Goal: Task Accomplishment & Management: Manage account settings

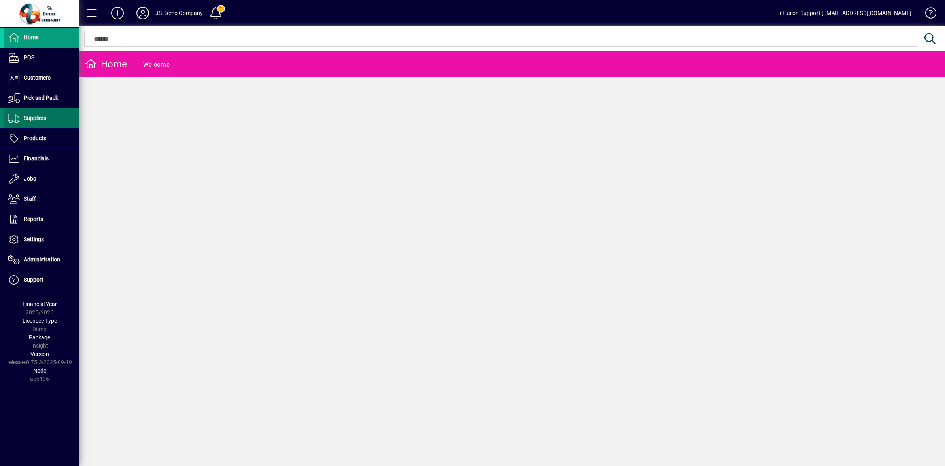
click at [36, 121] on span "Suppliers" at bounding box center [25, 118] width 42 height 9
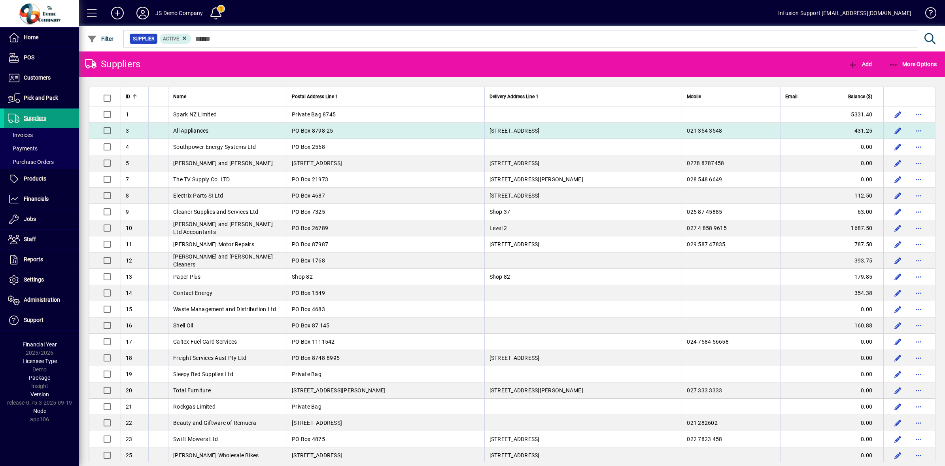
click at [339, 130] on td "PO Box 8798-25" at bounding box center [386, 131] width 198 height 16
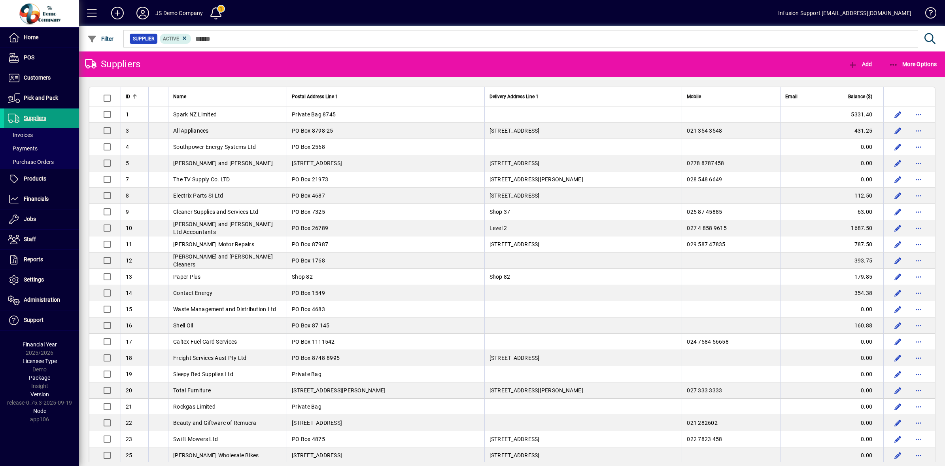
click at [341, 129] on div "Suppliers Add More Options ID Name Postal Address Line 1 Delivery Address Line …" at bounding box center [512, 258] width 866 height 414
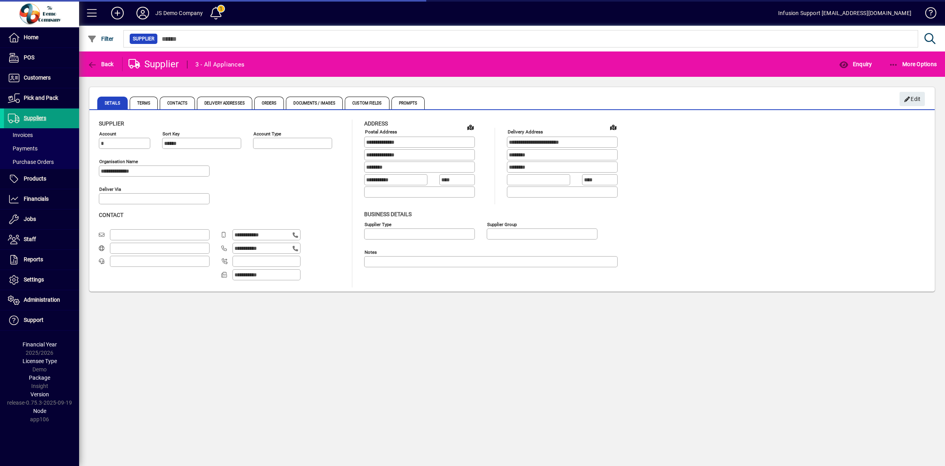
type input "**********"
click at [858, 66] on span "Enquiry" at bounding box center [855, 64] width 33 height 6
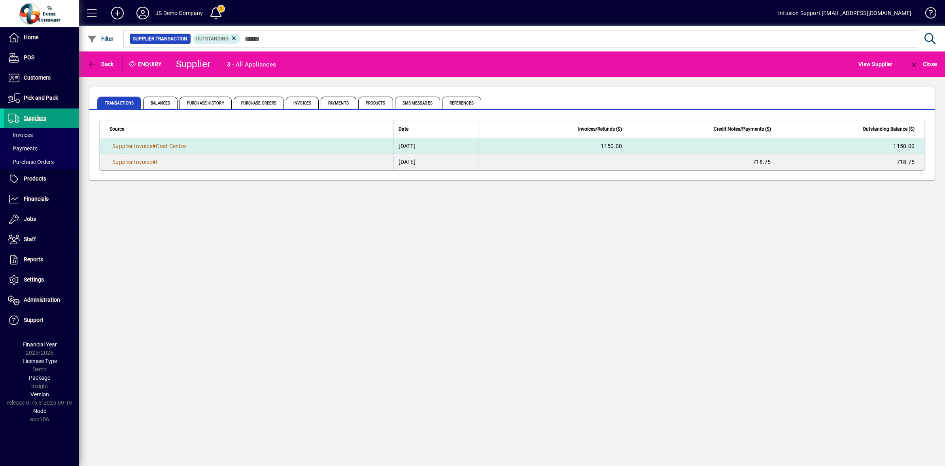
click at [400, 149] on td "22/09/2025" at bounding box center [436, 146] width 84 height 16
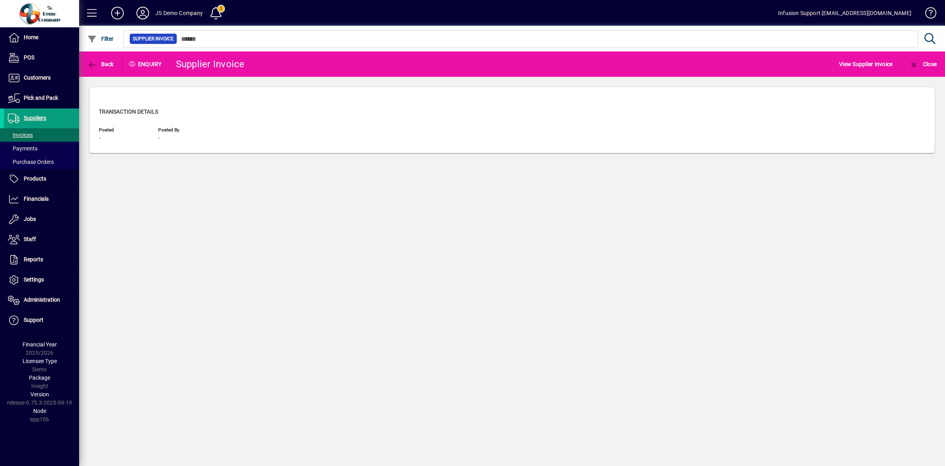
click at [400, 149] on div "Transaction details Posted - Posted by -" at bounding box center [512, 126] width 846 height 53
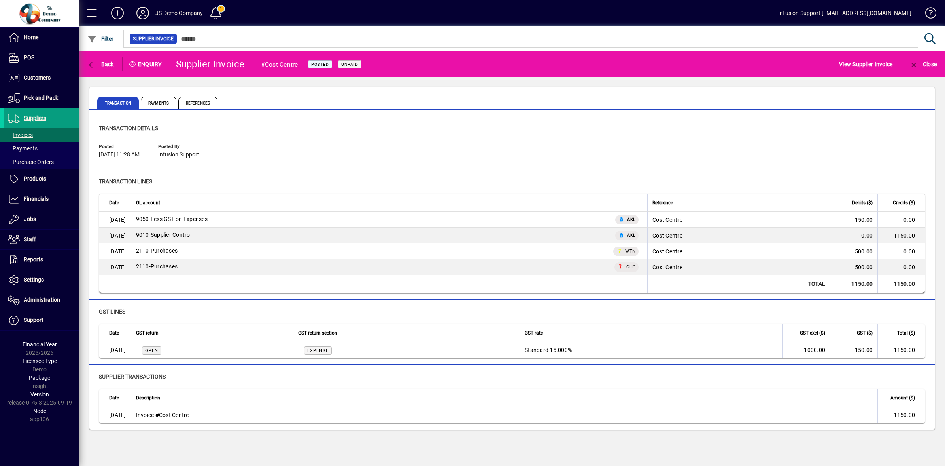
click at [307, 461] on div "Back Enquiry Supplier Invoice #Cost Centre Posted Unpaid View Supplier Invoice …" at bounding box center [512, 258] width 866 height 414
click at [288, 460] on div "Back Enquiry Supplier Invoice #Cost Centre Posted Unpaid View Supplier Invoice …" at bounding box center [512, 258] width 866 height 414
click at [20, 202] on span "Financials" at bounding box center [26, 198] width 45 height 9
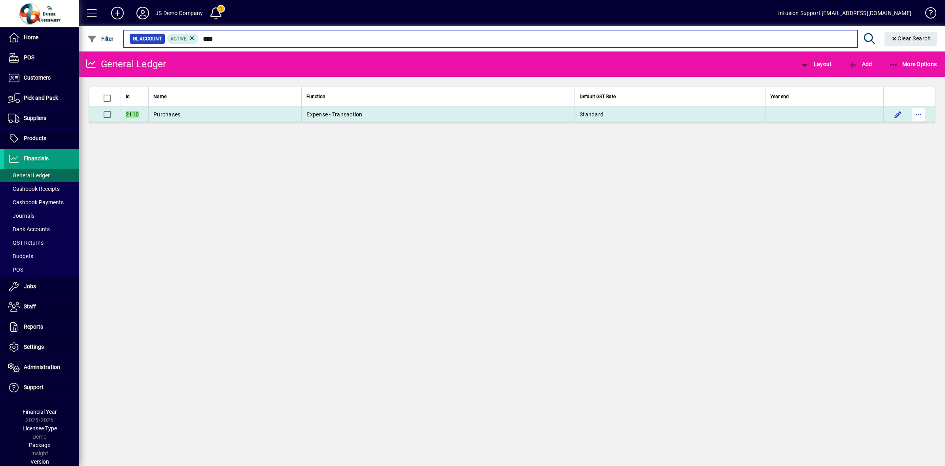
type input "****"
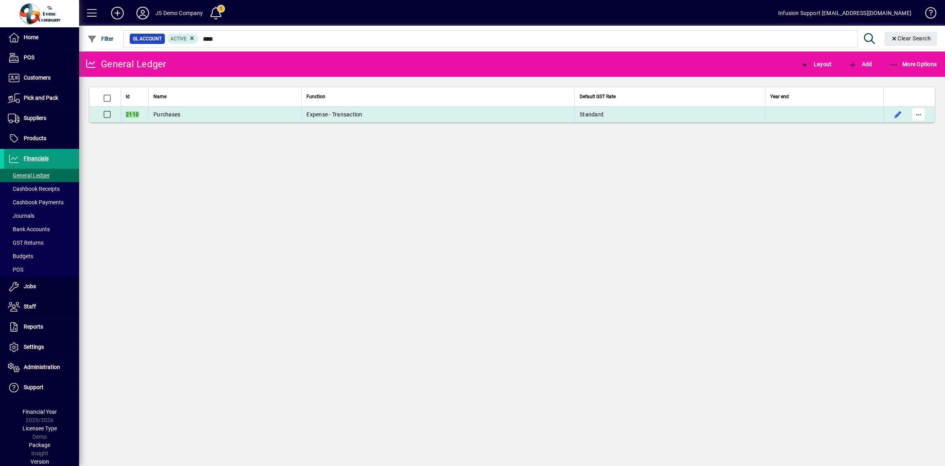
click at [920, 114] on span "button" at bounding box center [918, 114] width 19 height 19
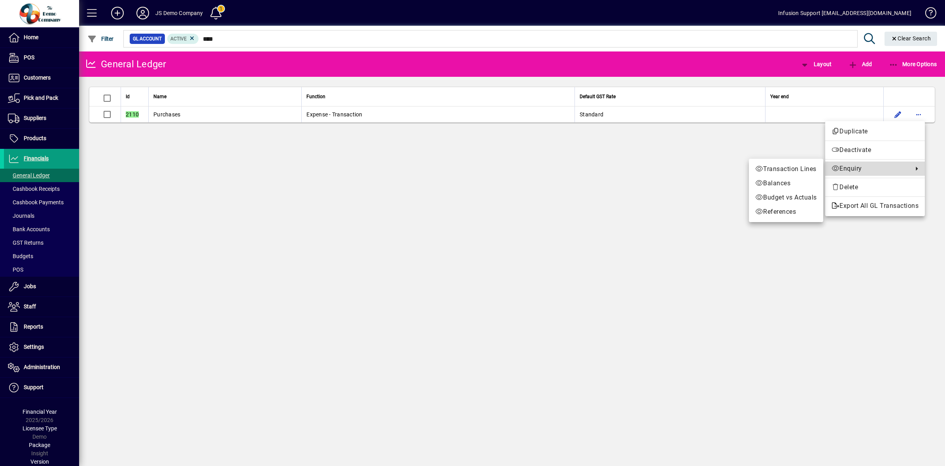
click at [865, 169] on span "Enquiry" at bounding box center [871, 168] width 78 height 9
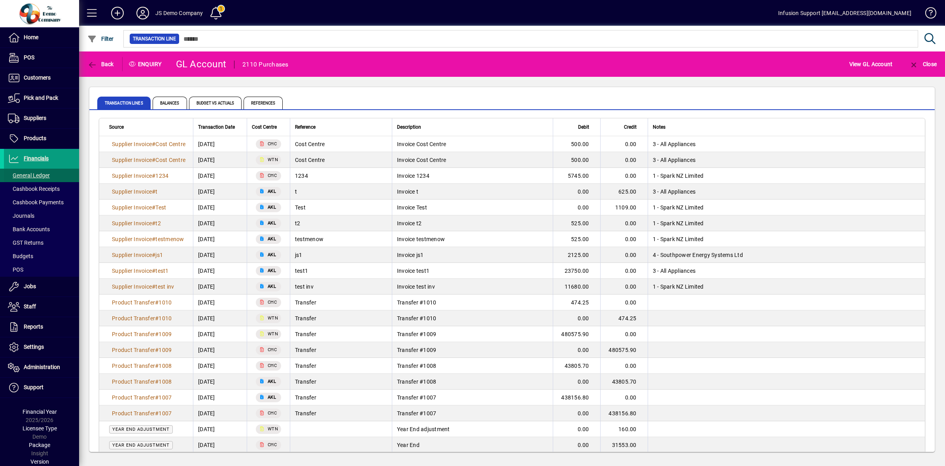
click at [43, 176] on span "General Ledger" at bounding box center [29, 175] width 42 height 6
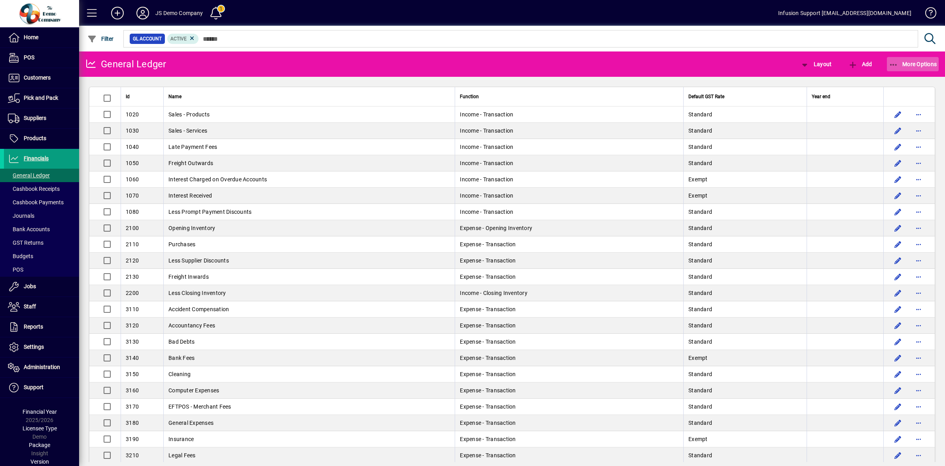
click at [907, 61] on span "More Options" at bounding box center [913, 64] width 48 height 6
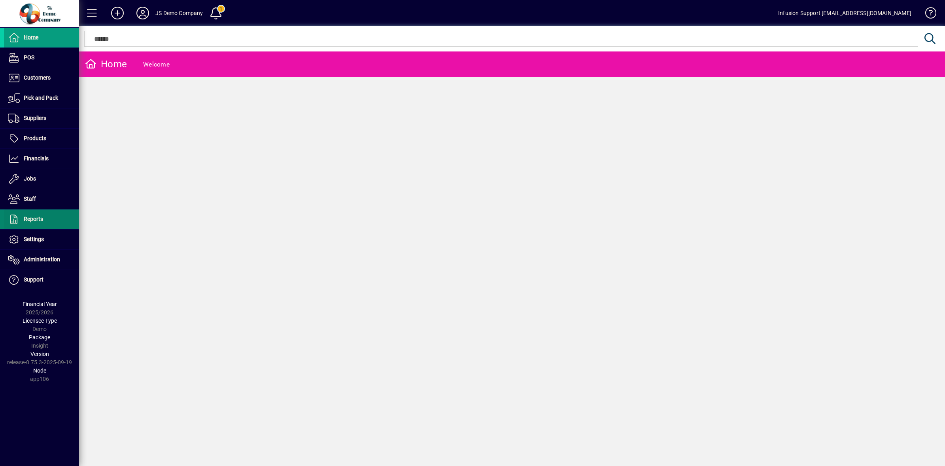
click at [38, 218] on span "Reports" at bounding box center [33, 219] width 19 height 6
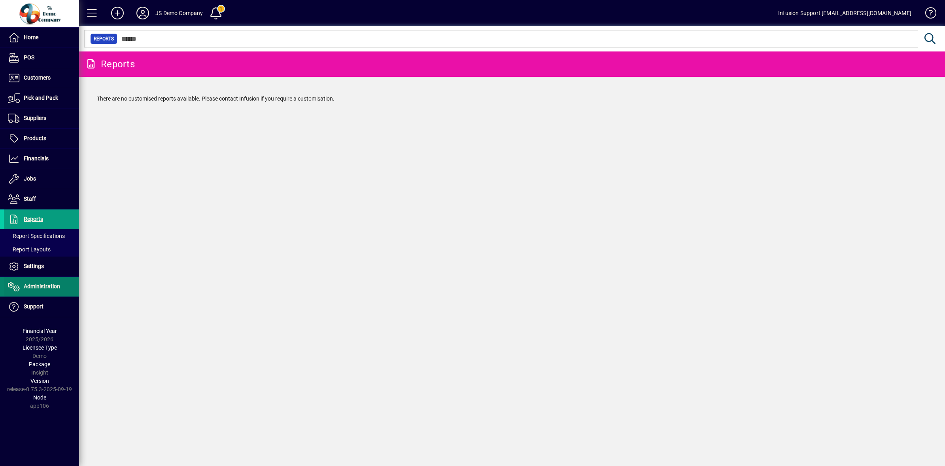
click at [40, 293] on span at bounding box center [41, 286] width 75 height 19
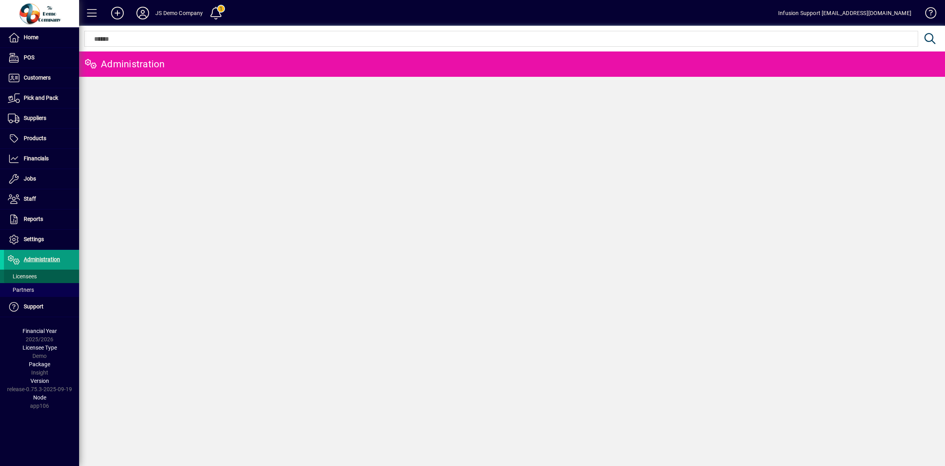
click at [36, 279] on span "Licensees" at bounding box center [22, 276] width 29 height 6
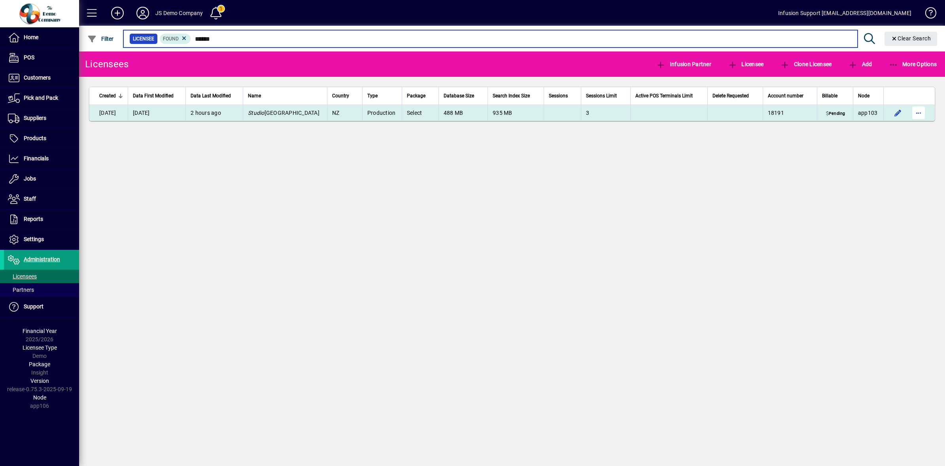
type input "******"
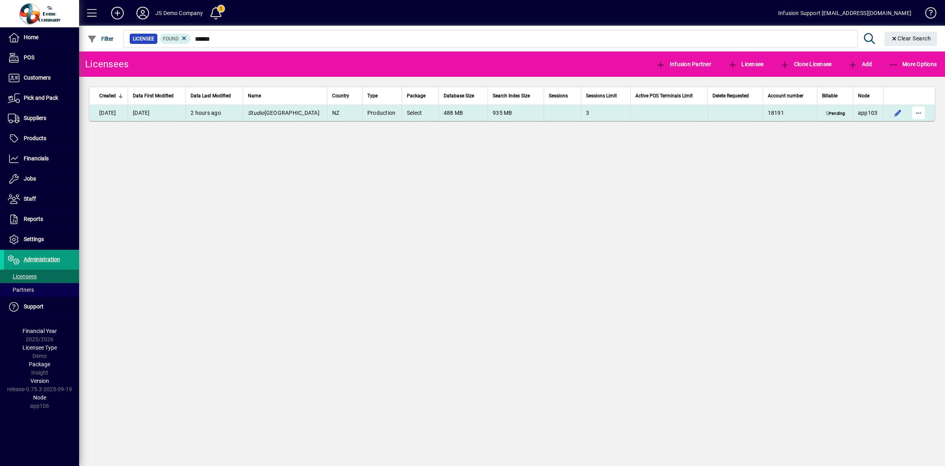
click at [918, 112] on span "button" at bounding box center [918, 112] width 19 height 19
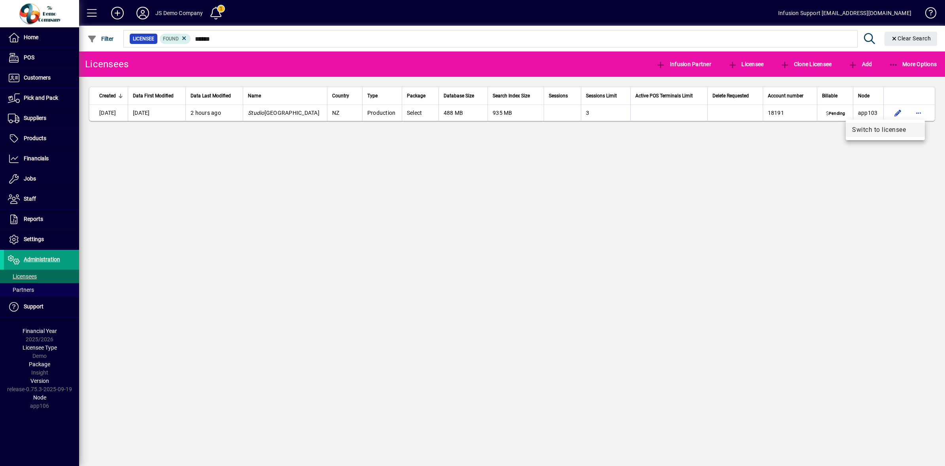
click at [886, 132] on span "Switch to licensee" at bounding box center [885, 129] width 66 height 9
